Goal: Information Seeking & Learning: Learn about a topic

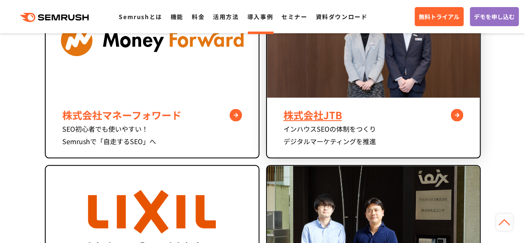
click at [332, 120] on div "株式会社JTB" at bounding box center [373, 114] width 180 height 15
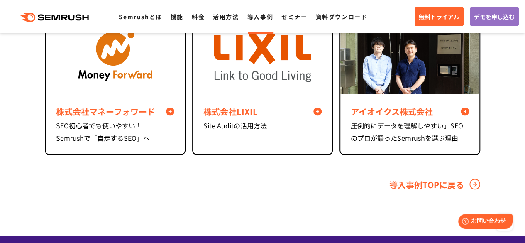
scroll to position [3899, 0]
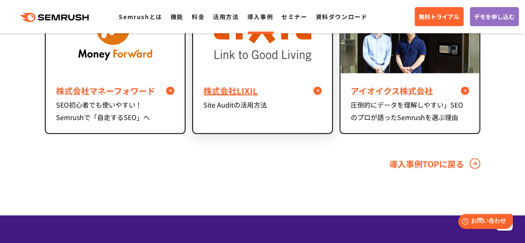
click at [233, 118] on div "株式会社LIXIL Site Auditの活用方法" at bounding box center [262, 96] width 139 height 47
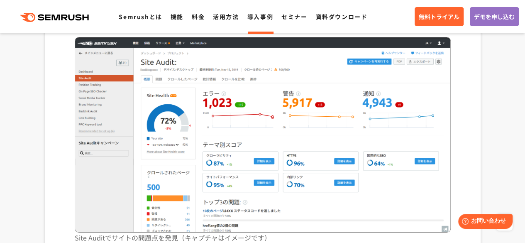
scroll to position [1452, 0]
